Goal: Communication & Community: Participate in discussion

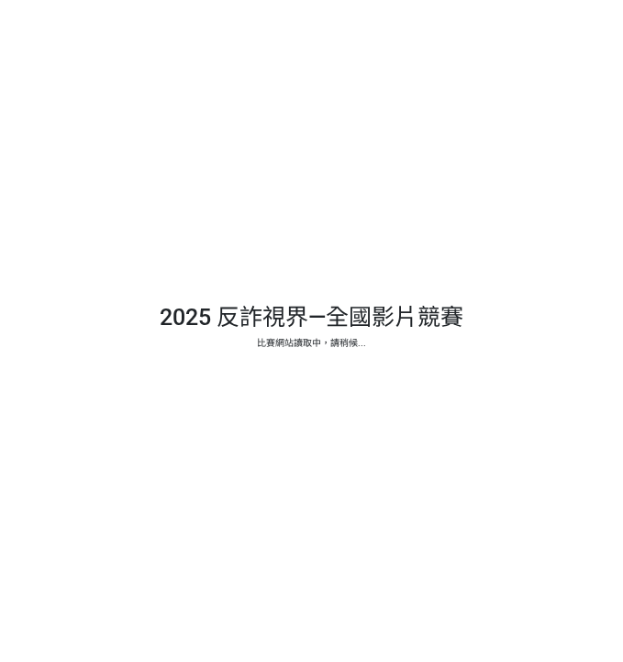
select select "13146"
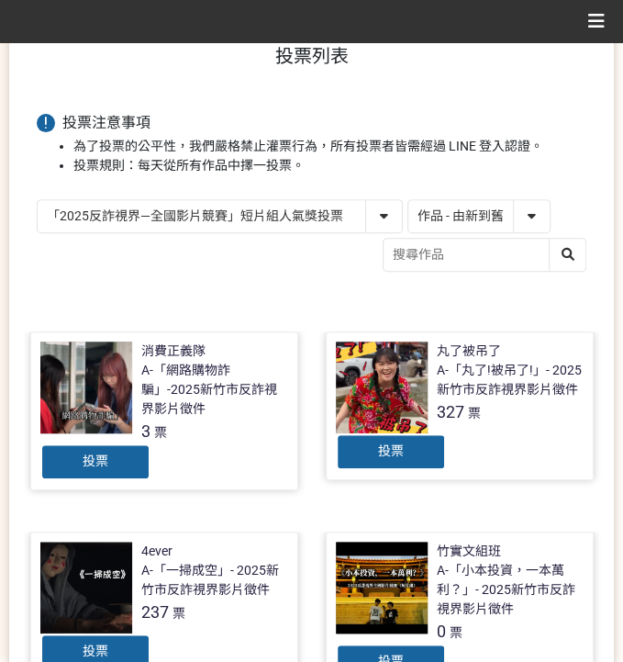
scroll to position [122, 0]
click at [311, 215] on select "「2025反詐視界—全國影片競賽」短影音組人氣獎投票 「2025反詐視界—全國影片競賽」短片組人氣獎投票" at bounding box center [220, 216] width 364 height 32
click at [38, 200] on select "「2025反詐視界—全國影片競賽」短影音組人氣獎投票 「2025反詐視界—全國影片競賽」短片組人氣獎投票" at bounding box center [220, 216] width 364 height 32
click at [479, 212] on select "作品 - 由新到舊 作品 - 由舊到新 票數 - 由多到少 票數 - 由少到多" at bounding box center [479, 216] width 141 height 32
select select "vote"
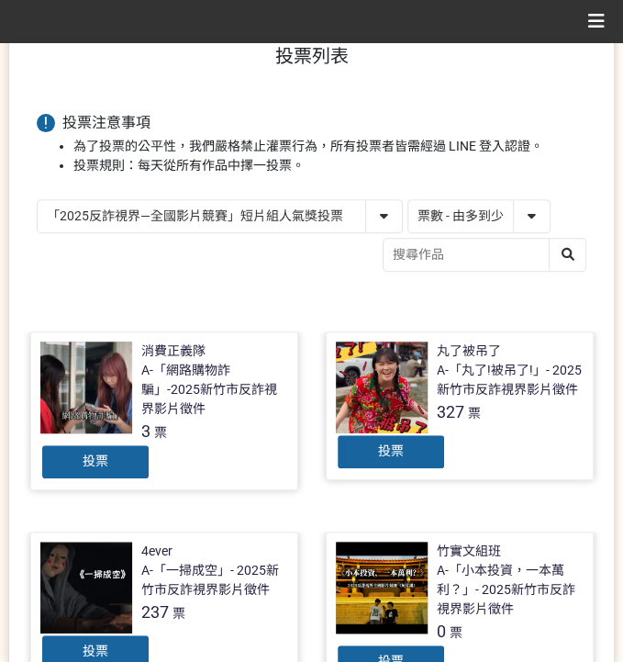
click at [409, 200] on select "作品 - 由新到舊 作品 - 由舊到新 票數 - 由多到少 票數 - 由少到多" at bounding box center [479, 216] width 141 height 32
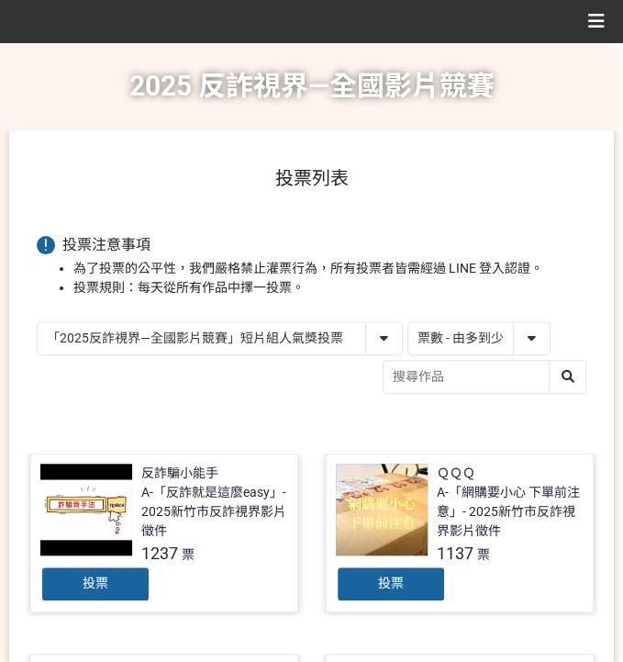
scroll to position [306, 0]
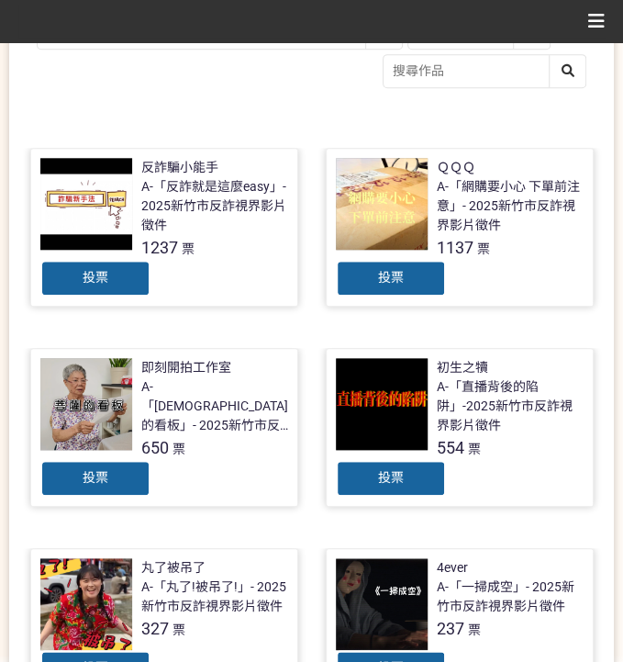
click at [118, 286] on div "投票" at bounding box center [95, 278] width 110 height 37
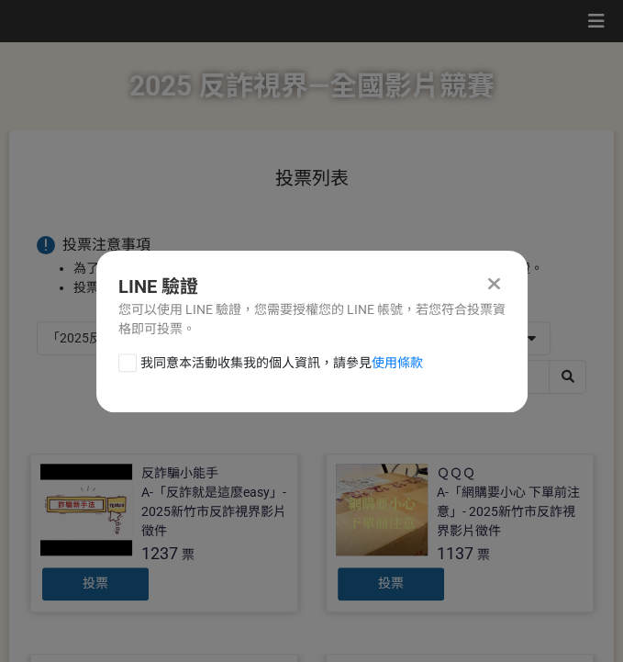
scroll to position [0, 0]
click at [205, 348] on div "LINE 驗證 您可以使用 LINE 驗證，您需要授權您的 LINE 帳號，若您符合投票資格即可投票。 我同意本活動收集我的個人資訊，請參見 使用條款" at bounding box center [311, 332] width 431 height 162
click at [210, 359] on span "我同意本活動收集我的個人資訊，請參見 使用條款" at bounding box center [281, 362] width 283 height 19
click at [131, 359] on input "我同意本活動收集我的個人資訊，請參見 使用條款" at bounding box center [125, 362] width 12 height 12
checkbox input "false"
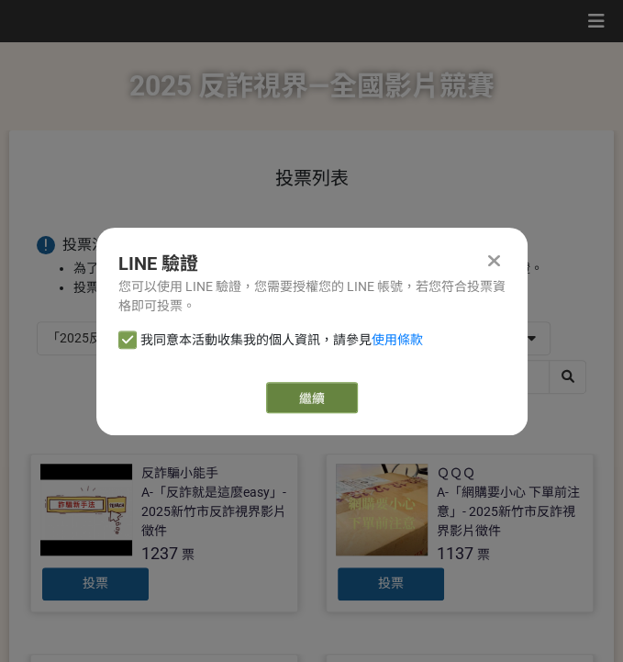
click at [314, 393] on link "繼續" at bounding box center [312, 397] width 92 height 31
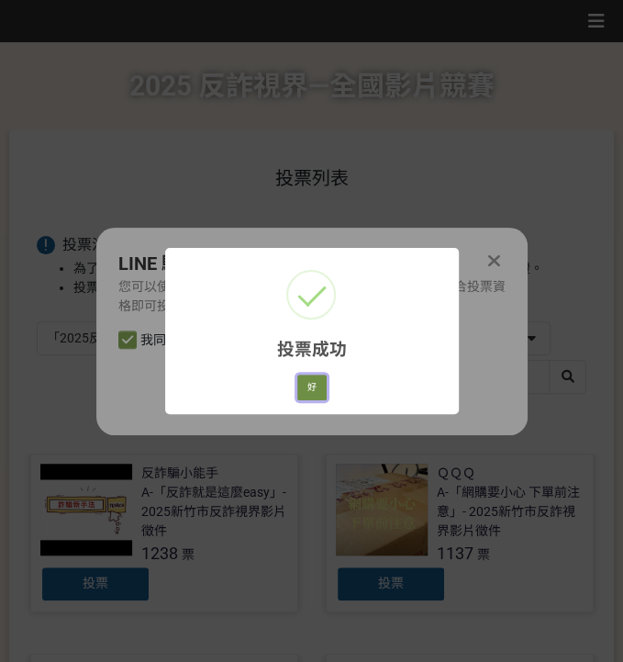
click at [300, 390] on button "好" at bounding box center [311, 388] width 29 height 26
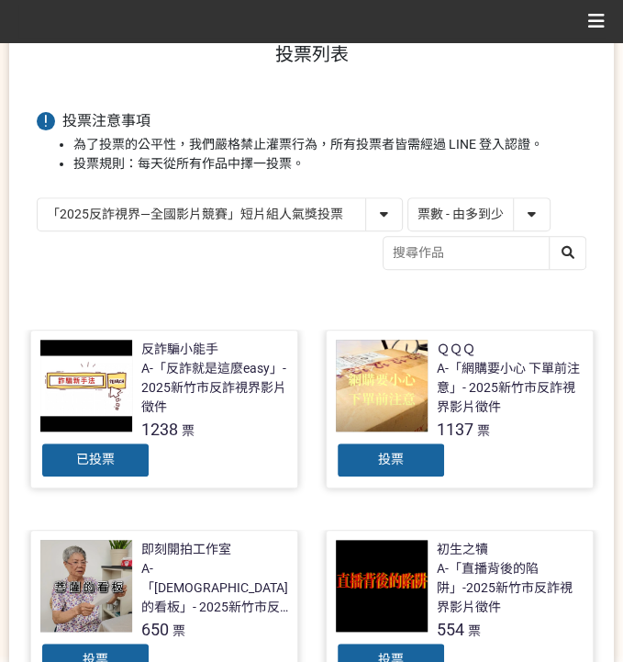
scroll to position [123, 0]
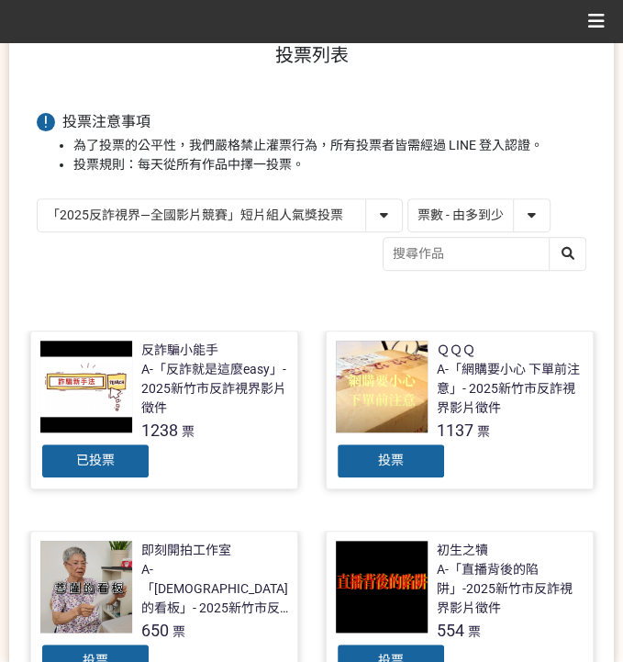
click at [233, 208] on select "「2025反詐視界—全國影片競賽」短影音組人氣獎投票 「2025反詐視界—全國影片競賽」短片組人氣獎投票" at bounding box center [220, 215] width 364 height 32
select select "13147"
click at [38, 199] on select "「2025反詐視界—全國影片競賽」短影音組人氣獎投票 「2025反詐視界—全國影片競賽」短片組人氣獎投票" at bounding box center [220, 215] width 364 height 32
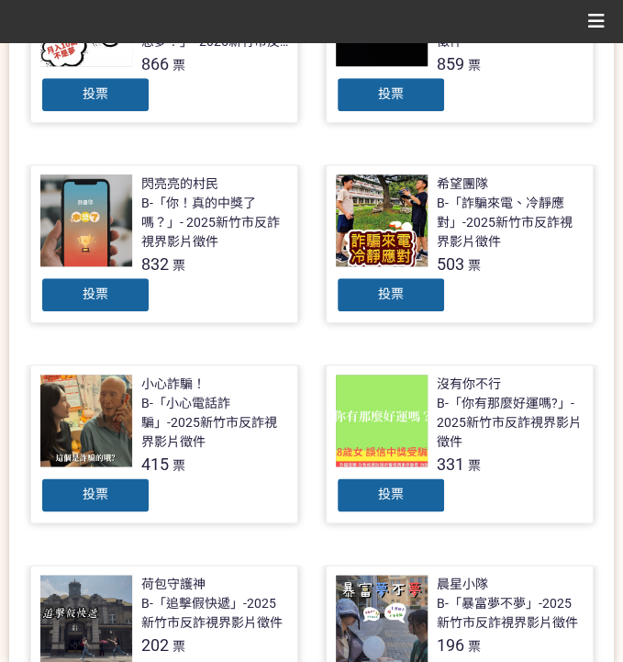
scroll to position [367, 0]
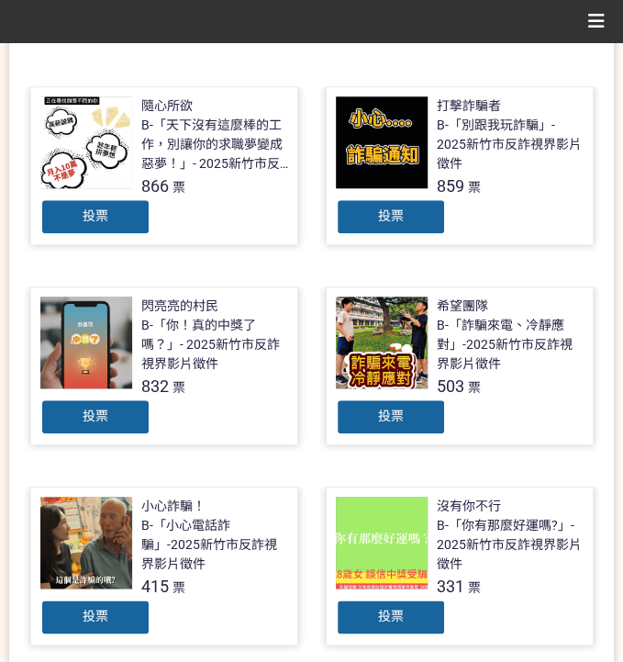
click at [118, 217] on div "投票" at bounding box center [95, 216] width 110 height 37
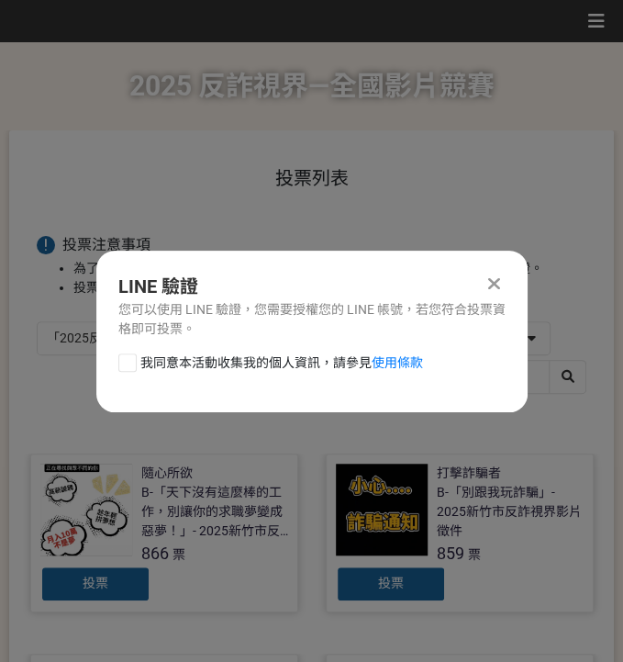
scroll to position [0, 0]
click at [156, 344] on div "LINE 驗證 您可以使用 LINE 驗證，您需要授權您的 LINE 帳號，若您符合投票資格即可投票。 我同意本活動收集我的個人資訊，請參見 使用條款" at bounding box center [311, 332] width 431 height 162
click at [156, 359] on span "我同意本活動收集我的個人資訊，請參見 使用條款" at bounding box center [281, 362] width 283 height 19
click at [131, 359] on input "我同意本活動收集我的個人資訊，請參見 使用條款" at bounding box center [125, 362] width 12 height 12
checkbox input "false"
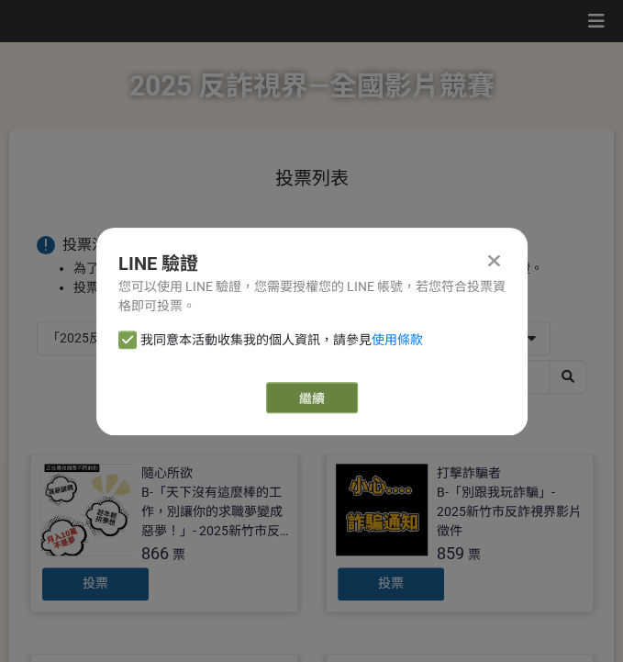
click at [276, 388] on link "繼續" at bounding box center [312, 397] width 92 height 31
